Goal: Find specific page/section: Find specific page/section

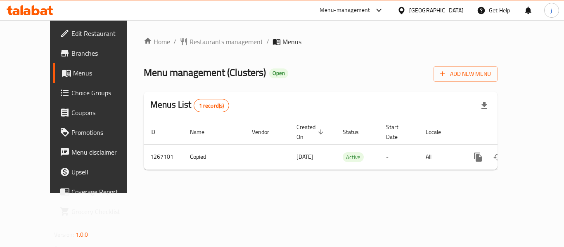
click at [409, 8] on div at bounding box center [403, 10] width 12 height 9
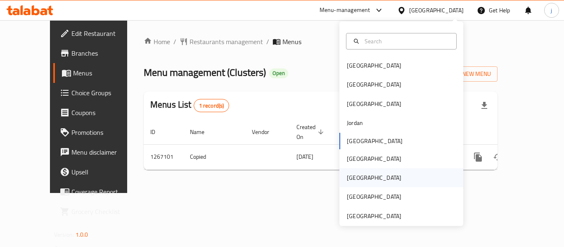
click at [347, 173] on div "[GEOGRAPHIC_DATA]" at bounding box center [374, 177] width 55 height 9
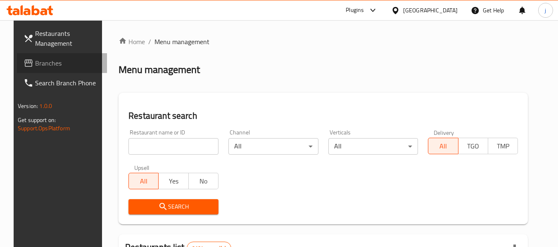
click at [43, 62] on span "Branches" at bounding box center [67, 63] width 65 height 10
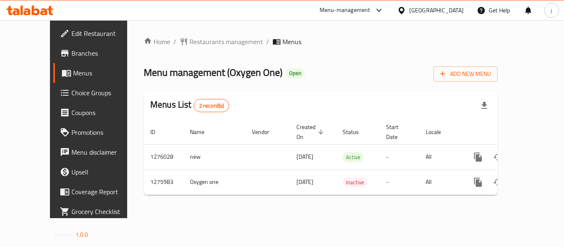
click at [406, 12] on icon at bounding box center [401, 10] width 9 height 9
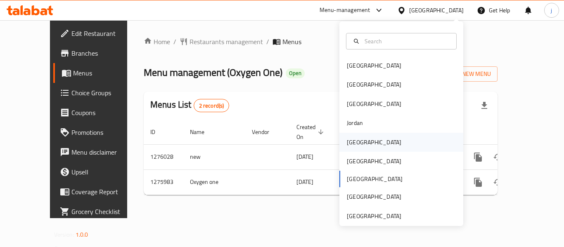
click at [364, 142] on div "Kuwait" at bounding box center [374, 142] width 68 height 19
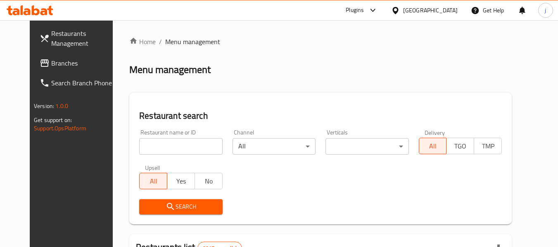
click at [61, 64] on span "Branches" at bounding box center [83, 63] width 65 height 10
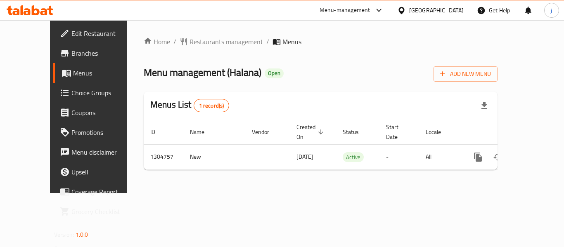
click at [437, 5] on div "Kuwait" at bounding box center [431, 10] width 80 height 20
click at [404, 12] on icon at bounding box center [401, 10] width 6 height 7
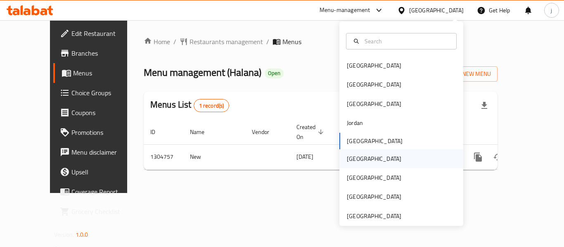
click at [351, 157] on div "[GEOGRAPHIC_DATA]" at bounding box center [374, 158] width 55 height 9
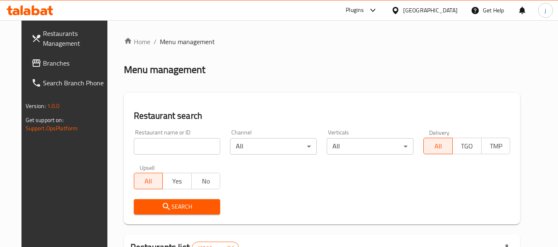
click at [43, 59] on span "Branches" at bounding box center [75, 63] width 65 height 10
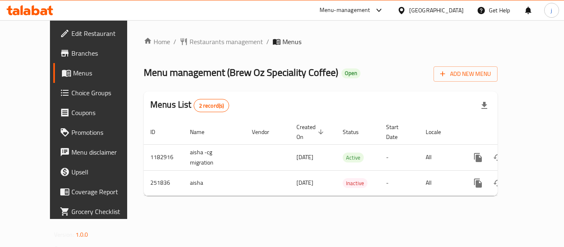
click at [406, 11] on icon at bounding box center [401, 10] width 9 height 9
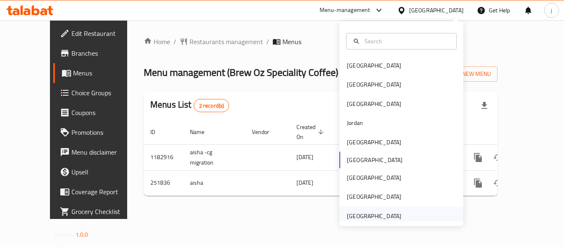
click at [339, 218] on div "[GEOGRAPHIC_DATA]" at bounding box center [373, 216] width 69 height 19
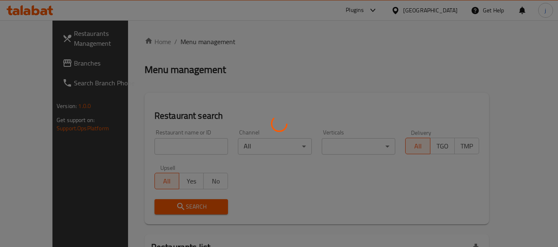
click at [358, 218] on div at bounding box center [279, 123] width 558 height 247
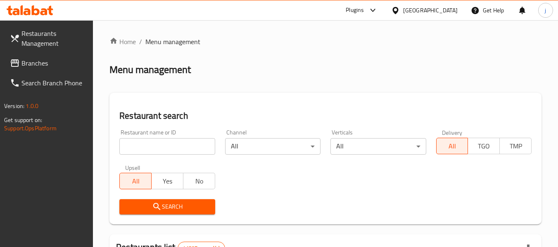
click at [47, 64] on span "Branches" at bounding box center [53, 63] width 65 height 10
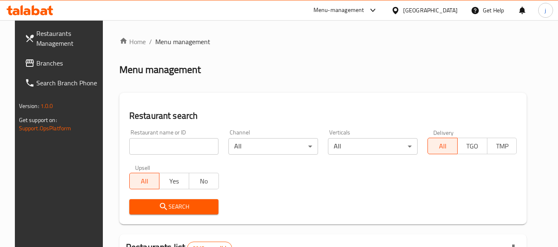
drag, startPoint x: 40, startPoint y: 63, endPoint x: 35, endPoint y: 65, distance: 5.6
click at [40, 63] on span "Branches" at bounding box center [68, 63] width 65 height 10
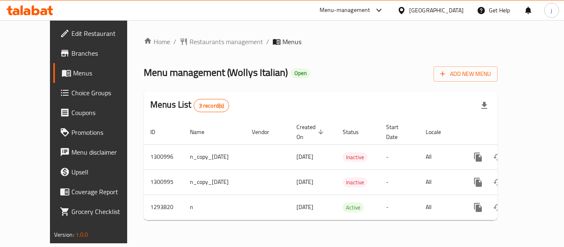
click at [404, 8] on icon at bounding box center [401, 10] width 6 height 7
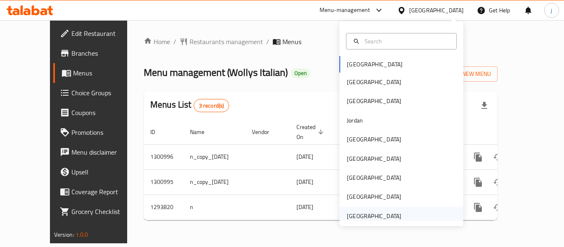
click at [357, 216] on div "[GEOGRAPHIC_DATA]" at bounding box center [374, 216] width 55 height 9
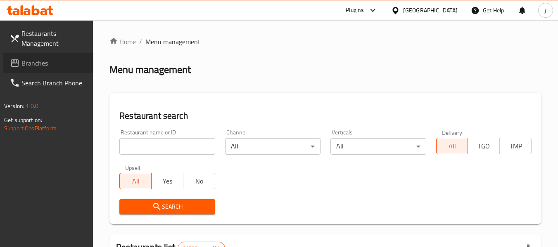
click at [27, 64] on span "Branches" at bounding box center [53, 63] width 65 height 10
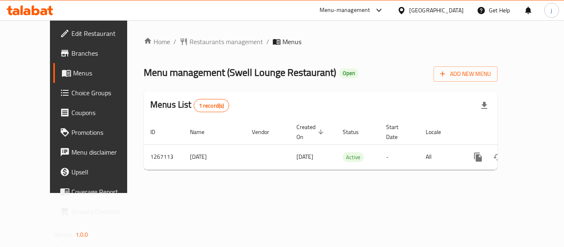
click at [415, 9] on div "[GEOGRAPHIC_DATA]" at bounding box center [436, 10] width 55 height 9
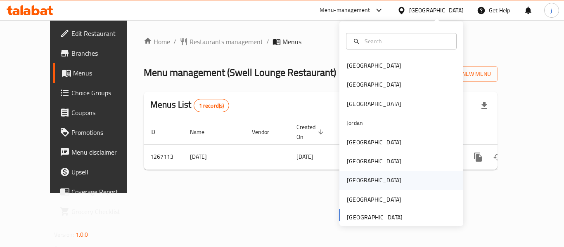
click at [356, 176] on div "[GEOGRAPHIC_DATA]" at bounding box center [374, 180] width 68 height 19
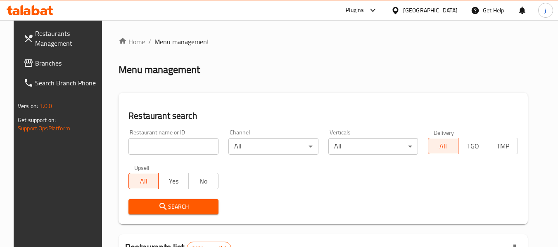
click at [35, 67] on span "Branches" at bounding box center [67, 63] width 65 height 10
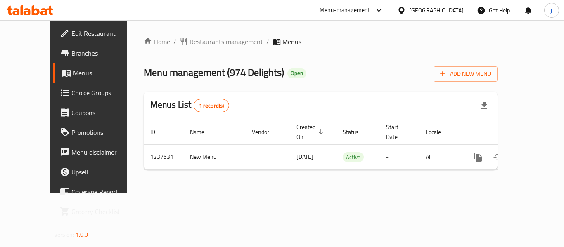
click at [404, 10] on icon at bounding box center [401, 10] width 6 height 7
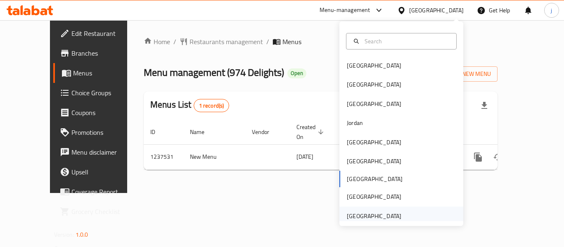
click at [358, 217] on div "[GEOGRAPHIC_DATA]" at bounding box center [374, 216] width 55 height 9
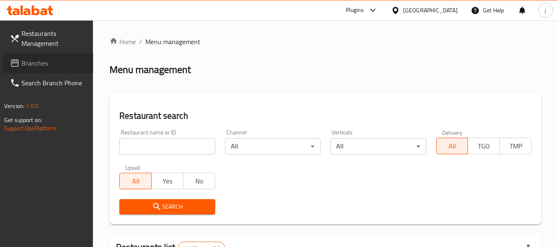
click at [28, 67] on span "Branches" at bounding box center [53, 63] width 65 height 10
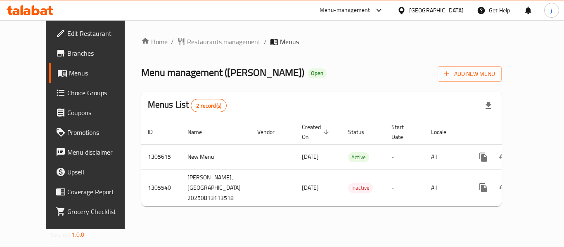
drag, startPoint x: 55, startPoint y: 127, endPoint x: -342, endPoint y: 130, distance: 397.3
click at [194, 41] on span "Restaurants management" at bounding box center [224, 42] width 74 height 10
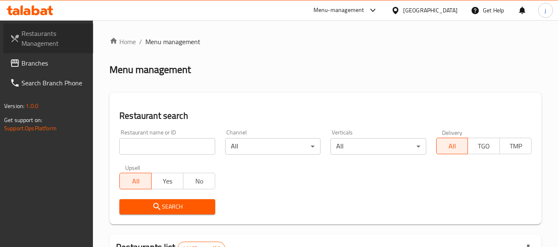
click at [40, 52] on link "Restaurants Management" at bounding box center [48, 39] width 90 height 30
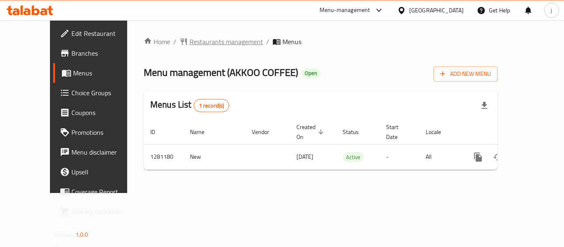
click at [190, 43] on span "Restaurants management" at bounding box center [227, 42] width 74 height 10
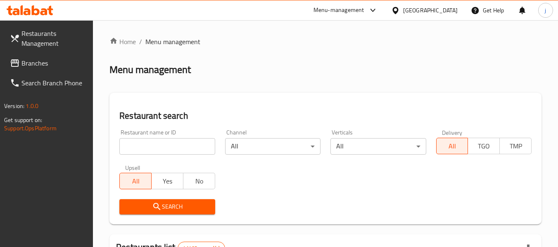
click at [50, 64] on div at bounding box center [279, 123] width 558 height 247
click at [50, 64] on span "Branches" at bounding box center [53, 63] width 65 height 10
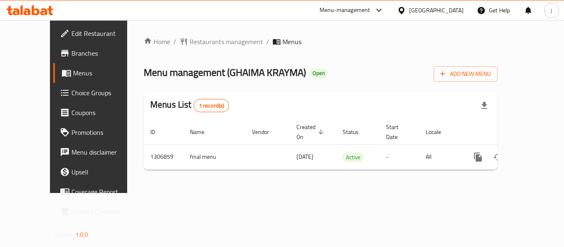
click at [71, 96] on span "Choice Groups" at bounding box center [104, 93] width 66 height 10
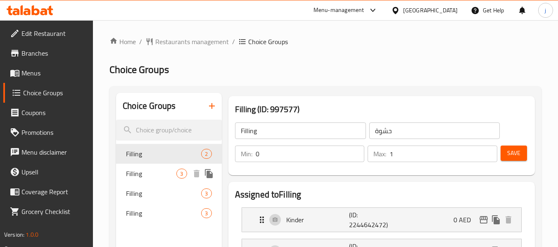
click at [132, 178] on span "Filling" at bounding box center [151, 174] width 50 height 10
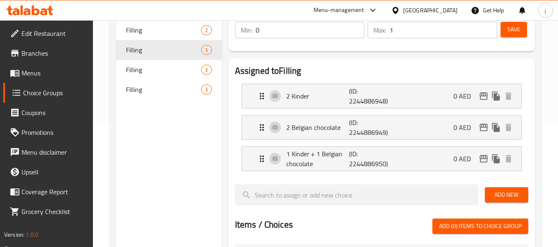
scroll to position [41, 0]
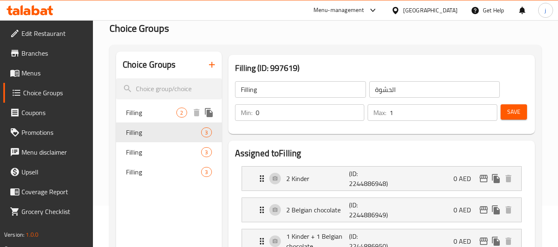
click at [146, 114] on span "Filling" at bounding box center [151, 113] width 50 height 10
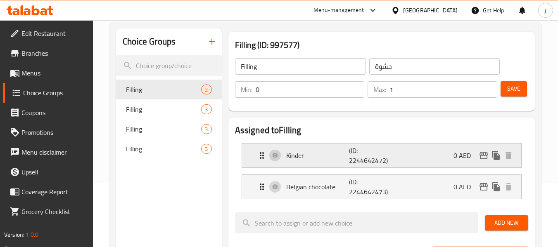
scroll to position [83, 0]
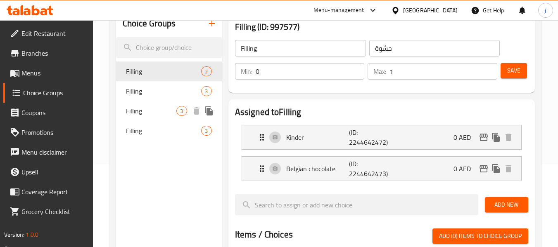
click at [132, 115] on span "Filling" at bounding box center [151, 111] width 50 height 10
type input "الحشوة"
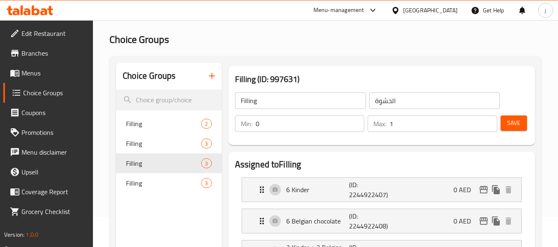
scroll to position [0, 0]
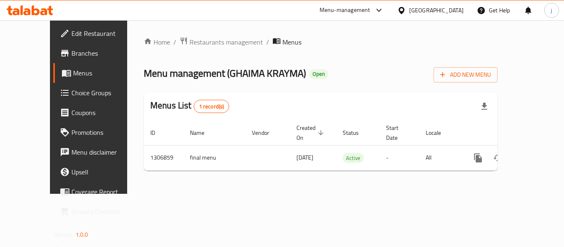
click at [404, 10] on icon at bounding box center [401, 10] width 6 height 7
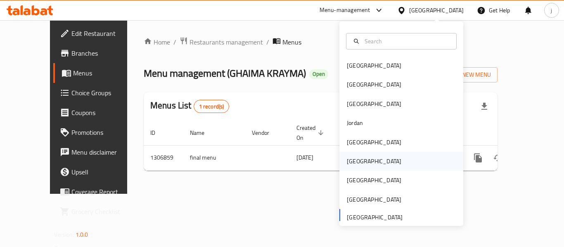
click at [361, 156] on div "Oman" at bounding box center [374, 161] width 68 height 19
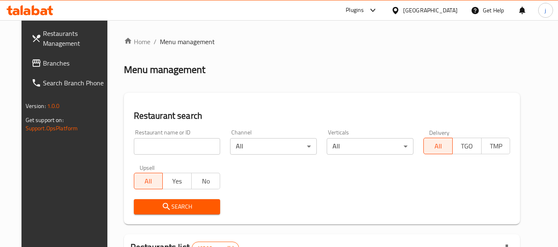
click at [43, 61] on span "Branches" at bounding box center [75, 63] width 65 height 10
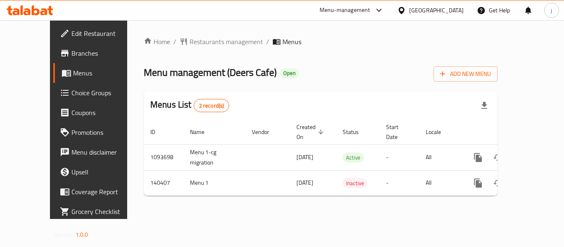
click at [406, 12] on icon at bounding box center [401, 10] width 9 height 9
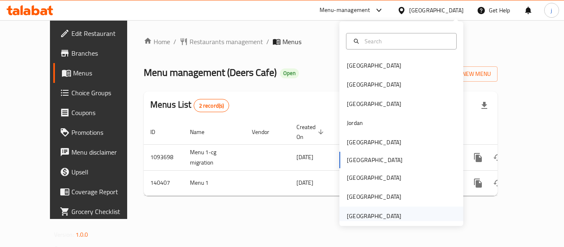
click at [372, 213] on div "[GEOGRAPHIC_DATA]" at bounding box center [374, 216] width 55 height 9
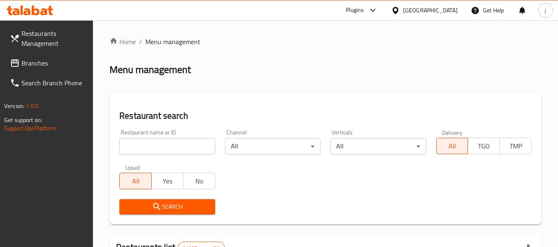
click at [51, 62] on span "Branches" at bounding box center [53, 63] width 65 height 10
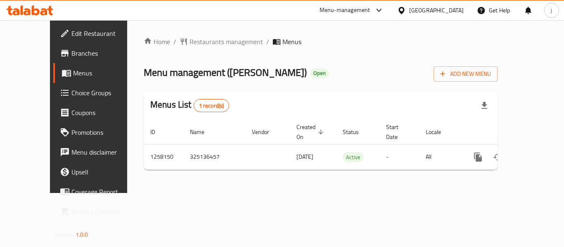
click at [406, 12] on icon at bounding box center [401, 10] width 9 height 9
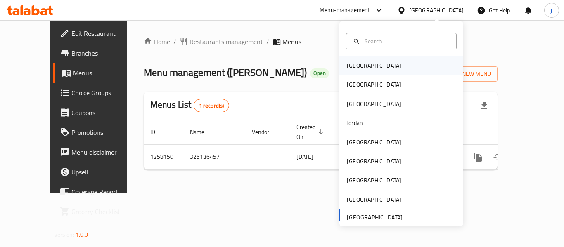
click at [357, 68] on div "[GEOGRAPHIC_DATA]" at bounding box center [374, 65] width 55 height 9
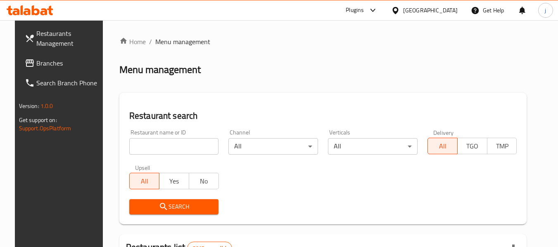
click at [36, 60] on span "Branches" at bounding box center [68, 63] width 65 height 10
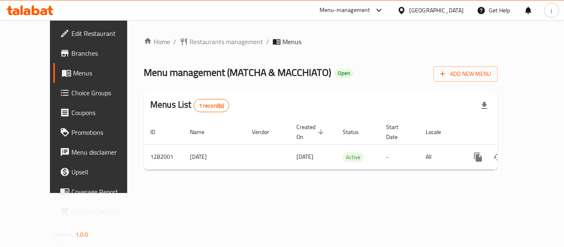
click at [404, 10] on icon at bounding box center [401, 10] width 6 height 7
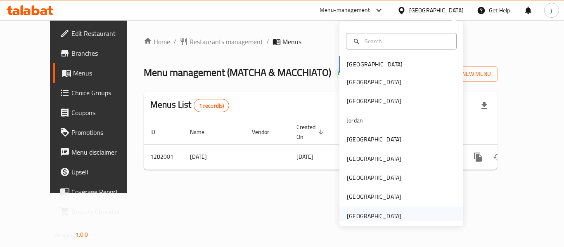
click at [376, 219] on div "[GEOGRAPHIC_DATA]" at bounding box center [374, 216] width 55 height 9
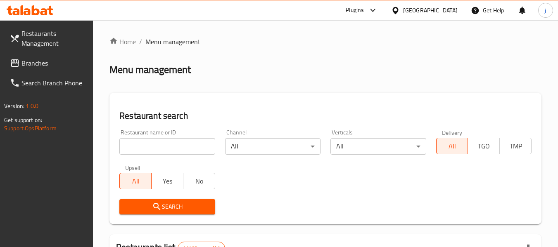
click at [21, 57] on link "Branches" at bounding box center [48, 63] width 90 height 20
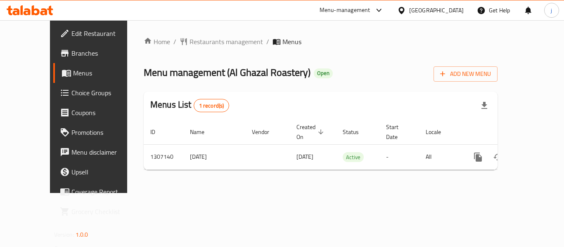
click at [405, 7] on icon at bounding box center [401, 10] width 9 height 9
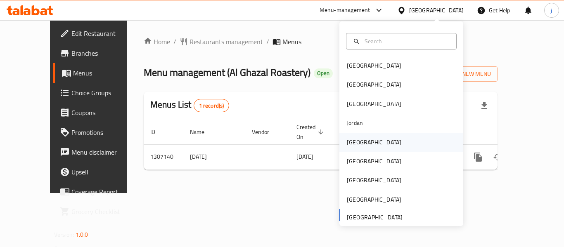
click at [347, 138] on div "[GEOGRAPHIC_DATA]" at bounding box center [374, 142] width 55 height 9
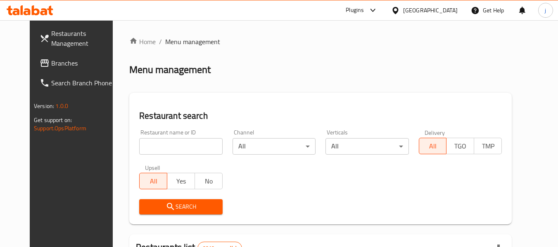
click at [51, 62] on span "Branches" at bounding box center [83, 63] width 65 height 10
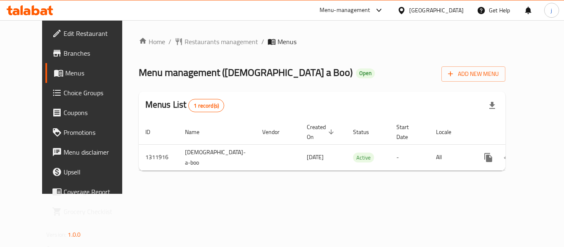
click at [453, 11] on div "[GEOGRAPHIC_DATA]" at bounding box center [436, 10] width 55 height 9
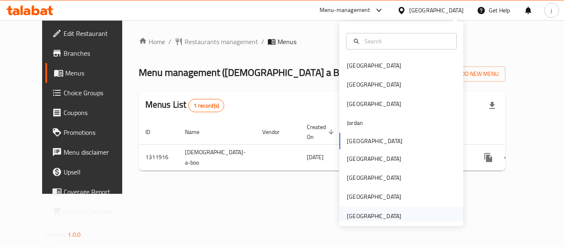
click at [397, 213] on div "[GEOGRAPHIC_DATA]" at bounding box center [374, 216] width 68 height 19
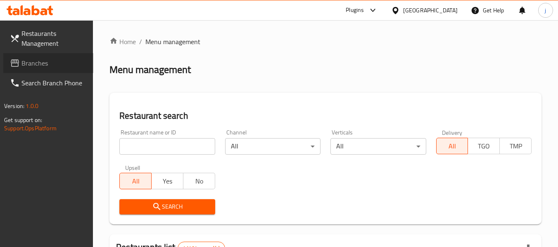
click at [46, 66] on span "Branches" at bounding box center [53, 63] width 65 height 10
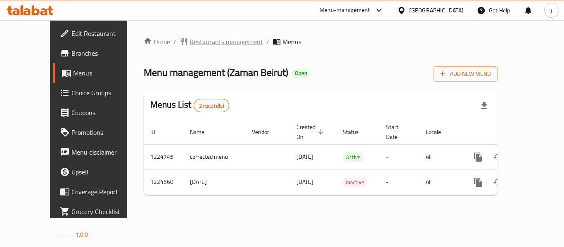
click at [210, 45] on span "Restaurants management" at bounding box center [227, 42] width 74 height 10
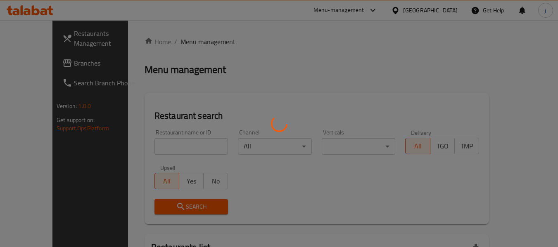
click at [37, 71] on div at bounding box center [279, 123] width 558 height 247
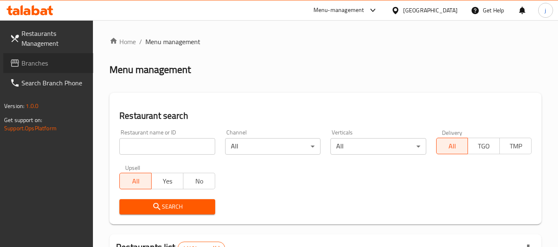
click at [38, 60] on span "Branches" at bounding box center [53, 63] width 65 height 10
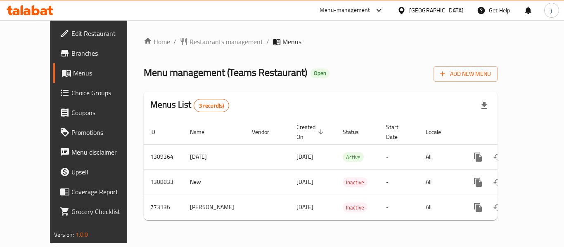
click at [404, 11] on icon at bounding box center [401, 10] width 6 height 7
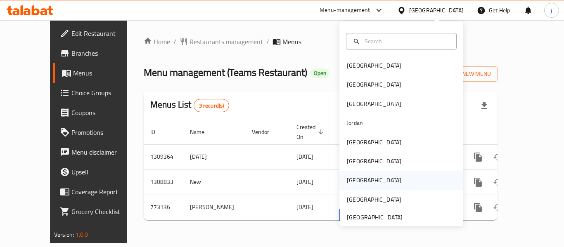
click at [347, 178] on div "[GEOGRAPHIC_DATA]" at bounding box center [374, 180] width 55 height 9
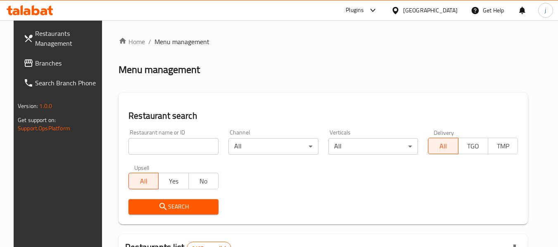
click at [51, 60] on span "Branches" at bounding box center [67, 63] width 65 height 10
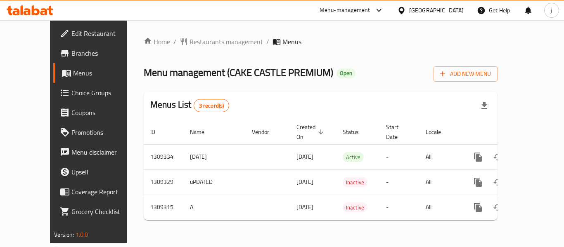
click at [404, 8] on icon at bounding box center [401, 10] width 6 height 7
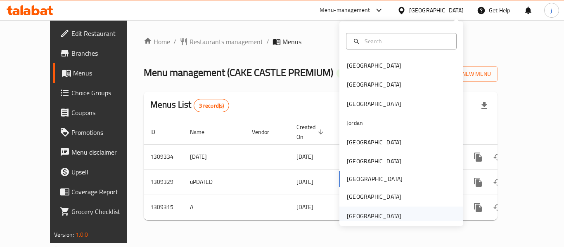
click at [387, 220] on div "United Arab Emirates" at bounding box center [374, 216] width 55 height 9
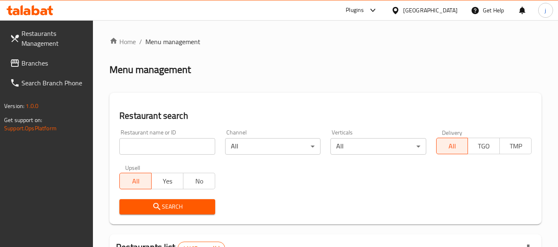
click at [19, 70] on link "Branches" at bounding box center [48, 63] width 90 height 20
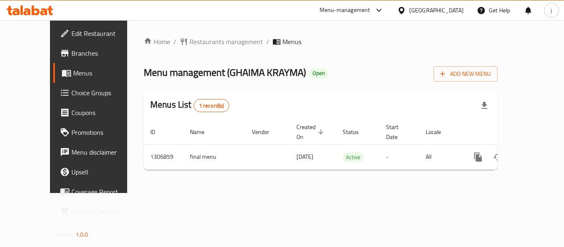
click at [416, 11] on div "[GEOGRAPHIC_DATA]" at bounding box center [436, 10] width 55 height 9
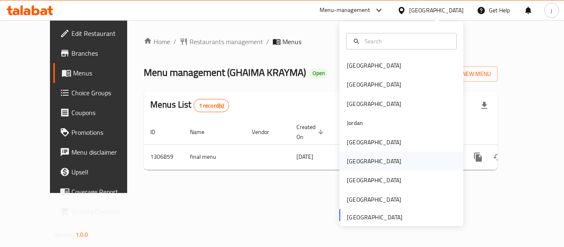
click at [352, 164] on div "[GEOGRAPHIC_DATA]" at bounding box center [374, 161] width 55 height 9
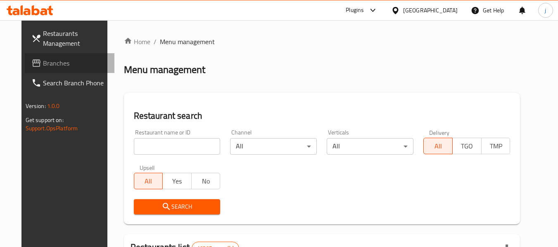
click at [43, 59] on span "Branches" at bounding box center [75, 63] width 65 height 10
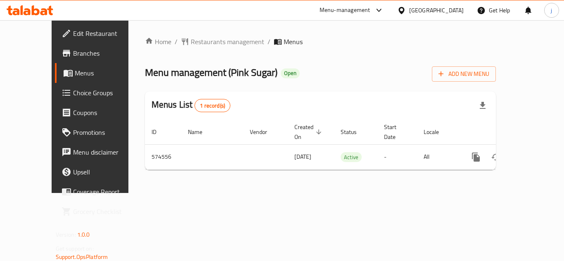
click at [406, 9] on icon at bounding box center [401, 10] width 9 height 9
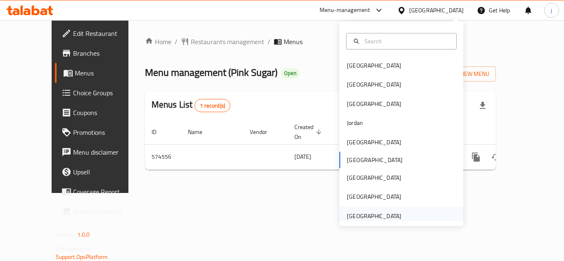
click at [365, 212] on div "[GEOGRAPHIC_DATA]" at bounding box center [374, 216] width 55 height 9
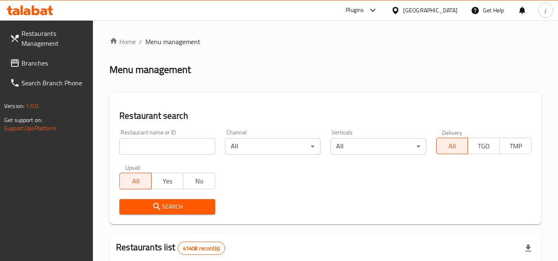
click at [37, 64] on span "Branches" at bounding box center [53, 63] width 65 height 10
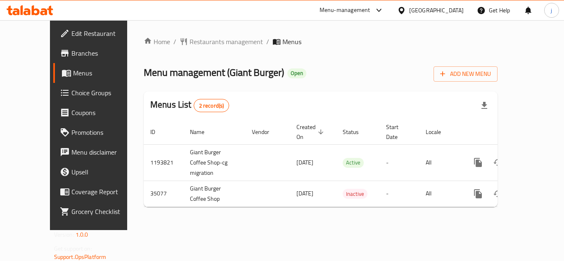
click at [433, 11] on div "[GEOGRAPHIC_DATA]" at bounding box center [436, 10] width 55 height 9
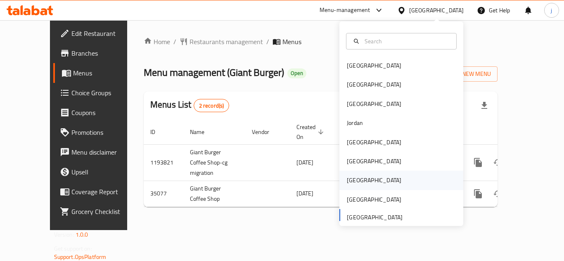
click at [346, 175] on div "[GEOGRAPHIC_DATA]" at bounding box center [374, 180] width 68 height 19
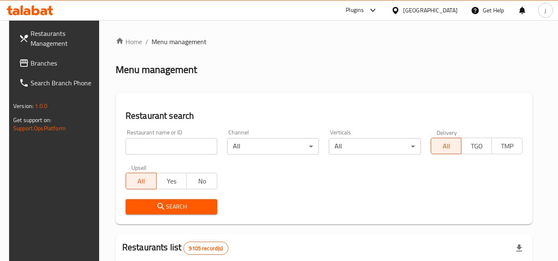
click at [70, 67] on span "Branches" at bounding box center [63, 63] width 65 height 10
